Goal: Information Seeking & Learning: Learn about a topic

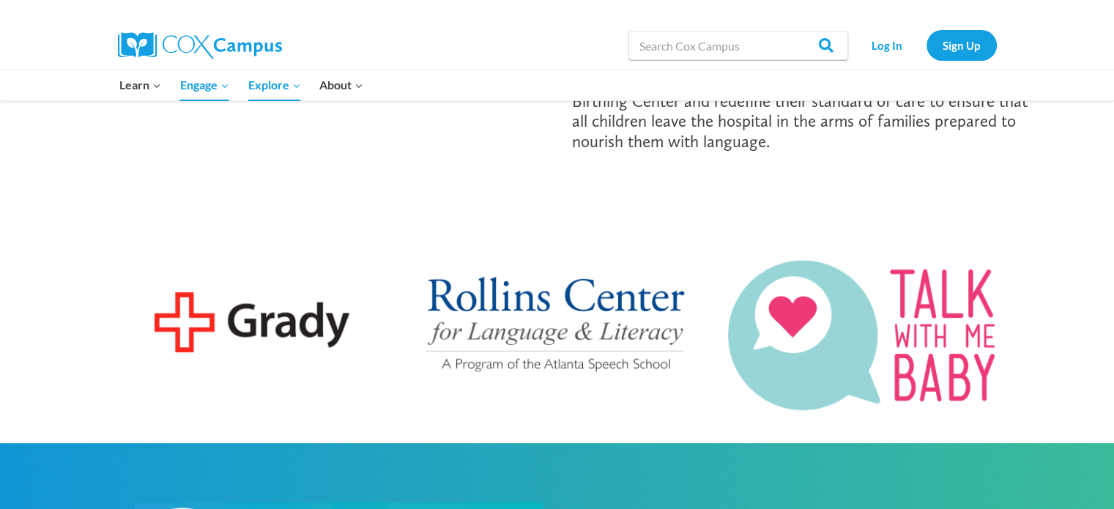
scroll to position [409, 0]
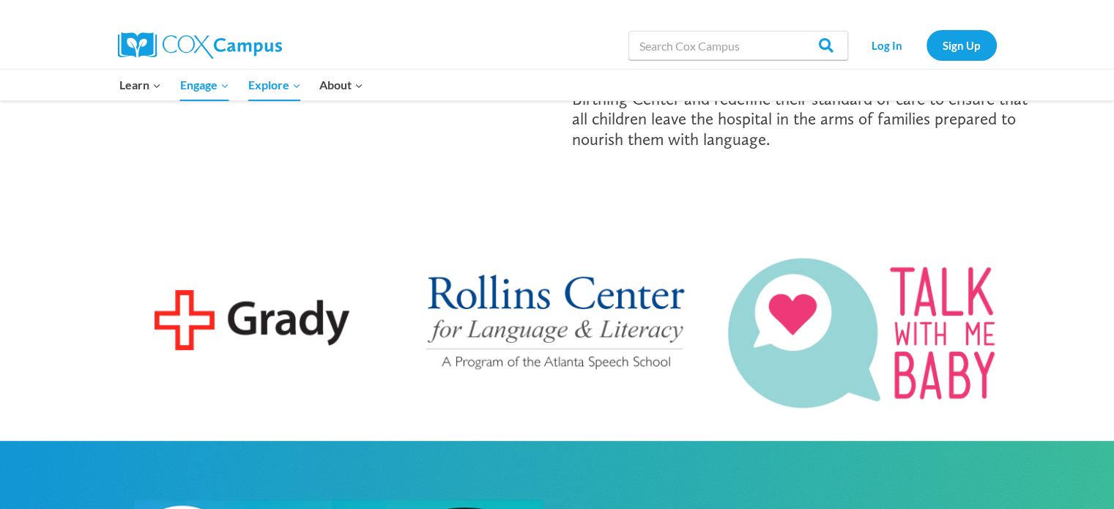
click at [565, 300] on img at bounding box center [557, 320] width 276 height 106
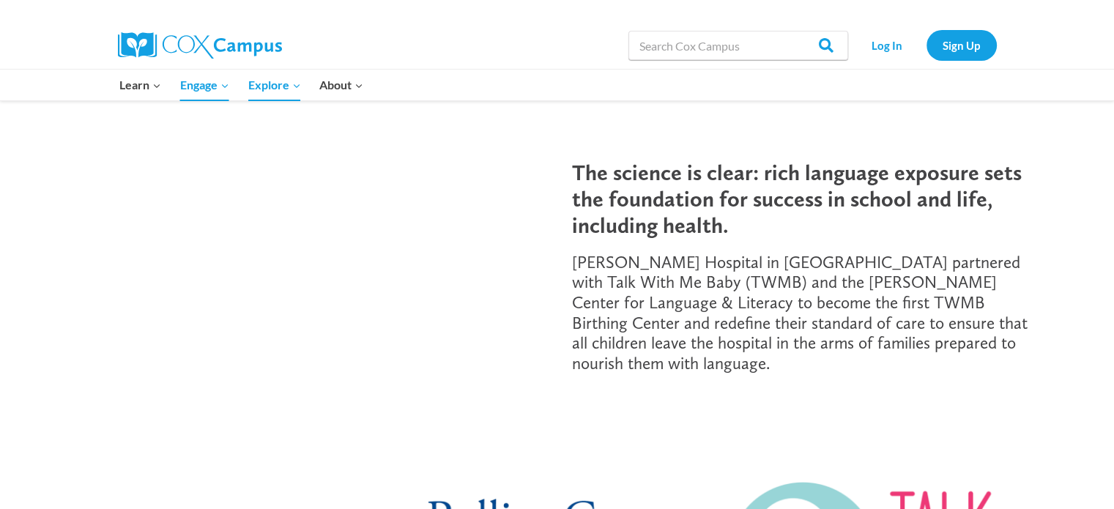
scroll to position [0, 0]
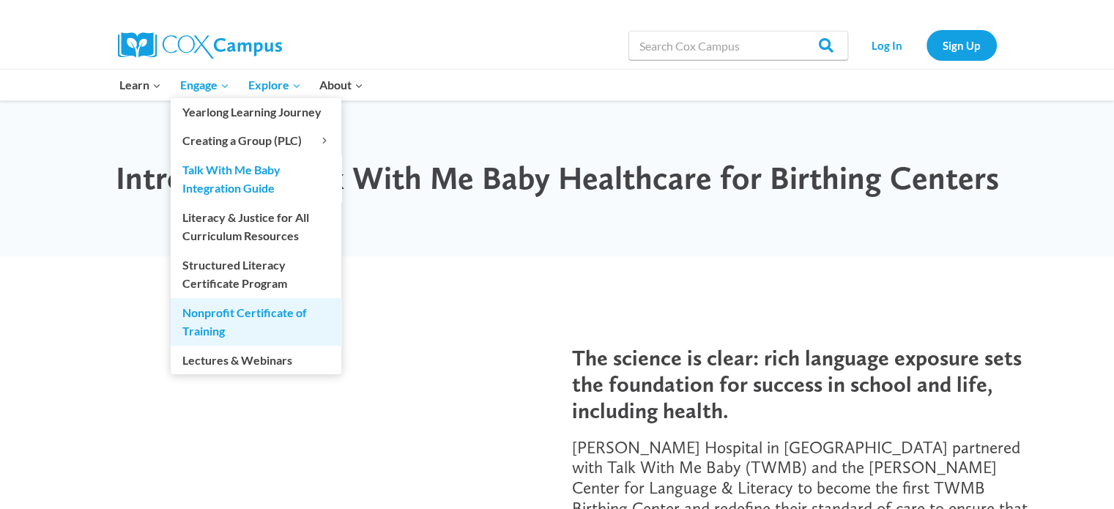
click at [214, 316] on link "Nonprofit Certificate of Training" at bounding box center [256, 321] width 171 height 47
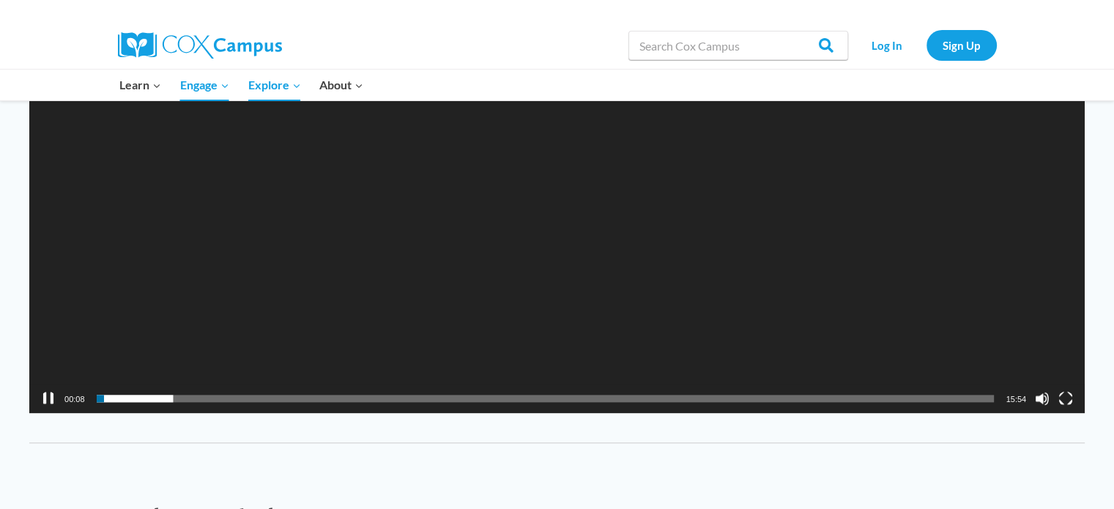
scroll to position [1763, 0]
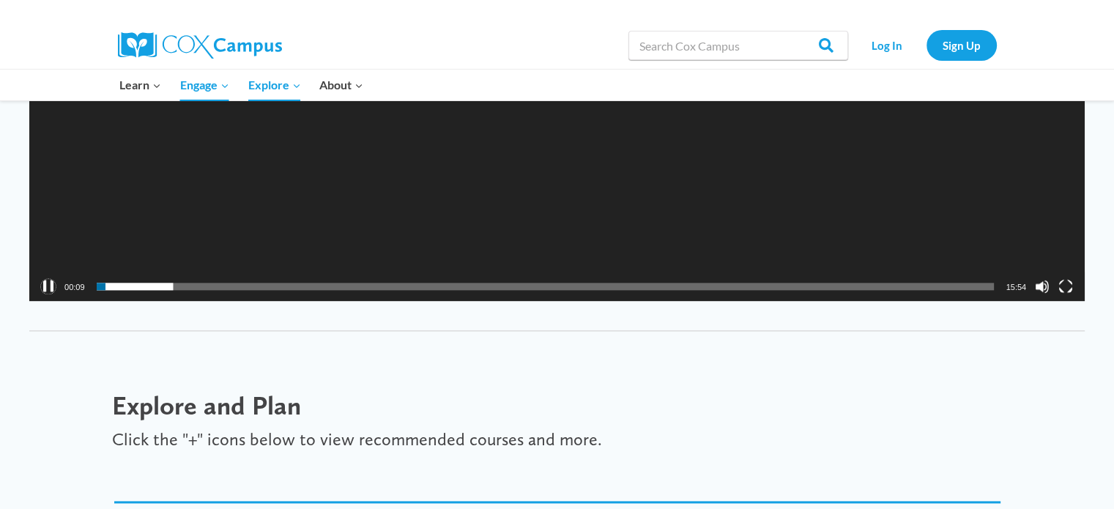
click at [53, 283] on button "Pause" at bounding box center [48, 286] width 15 height 15
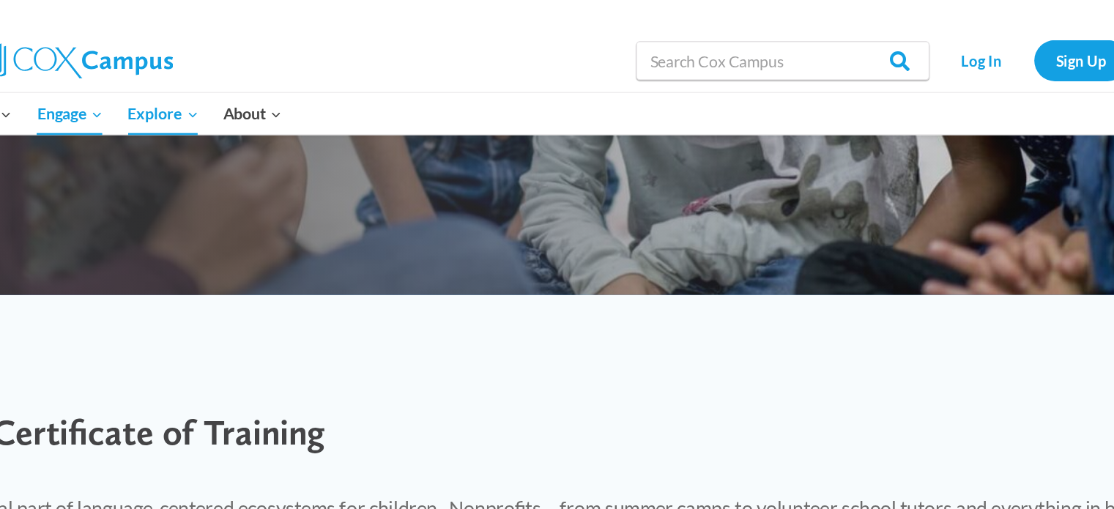
scroll to position [0, 0]
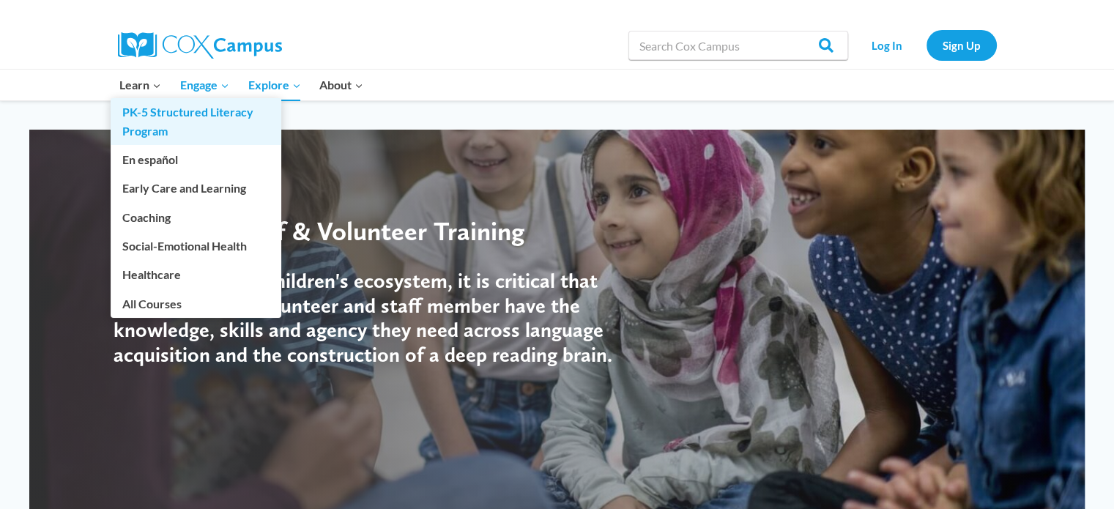
click at [137, 115] on link "PK-5 Structured Literacy Program" at bounding box center [196, 121] width 171 height 47
